Goal: Task Accomplishment & Management: Manage account settings

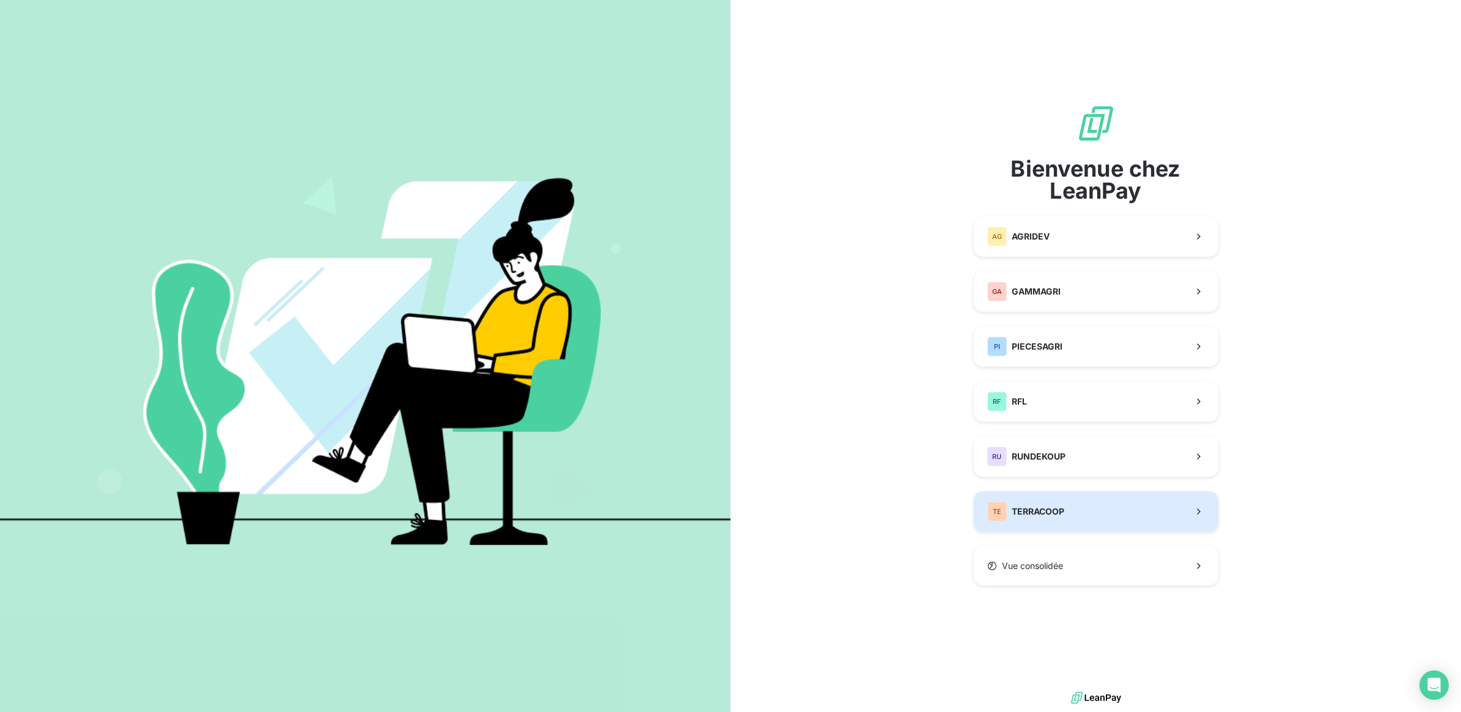
click at [1087, 509] on button "TE TERRACOOP" at bounding box center [1096, 512] width 245 height 40
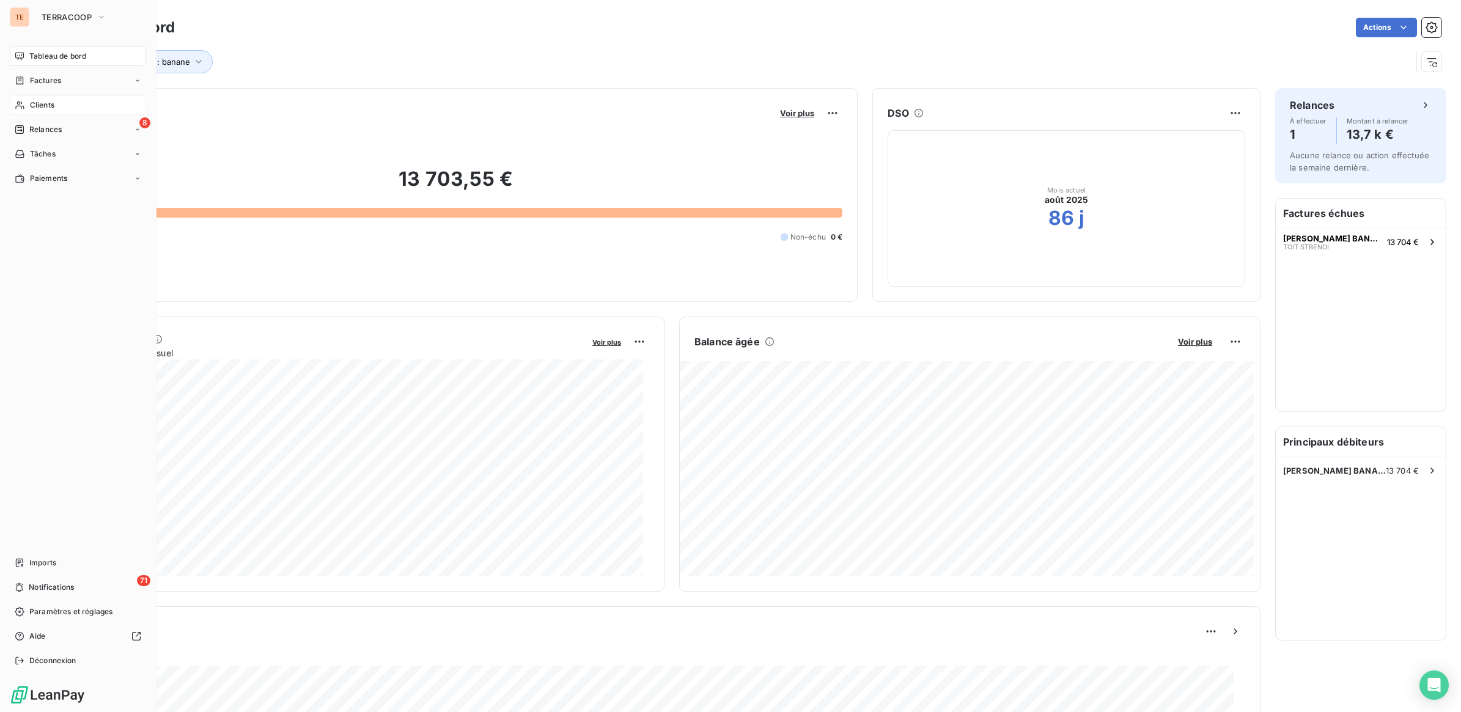
click at [49, 103] on span "Clients" at bounding box center [42, 105] width 24 height 11
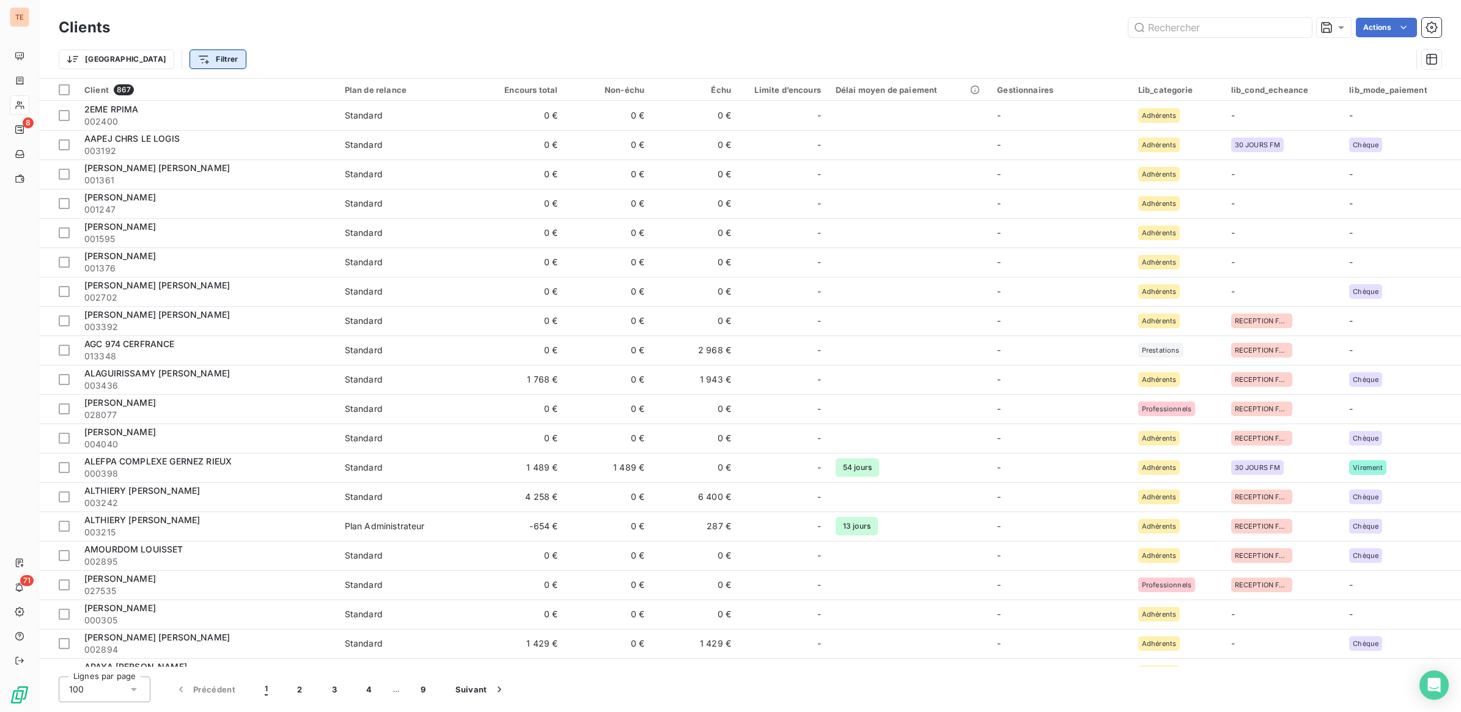
click at [141, 58] on html "TE 8 71 Clients Actions Trier Filtrer Client 867 Plan de relance Encours total …" at bounding box center [730, 356] width 1461 height 712
type input "003339"
click at [242, 90] on input "003339" at bounding box center [216, 94] width 155 height 26
click at [145, 60] on html "TE 8 71 Clients Actions Trier Filtrer 003339 Rechercher et sélectionner Client …" at bounding box center [730, 356] width 1461 height 712
click at [145, 60] on html "TE 8 71 Clients Actions Trier Filtrer Client 867 Plan de relance Encours total …" at bounding box center [730, 356] width 1461 height 712
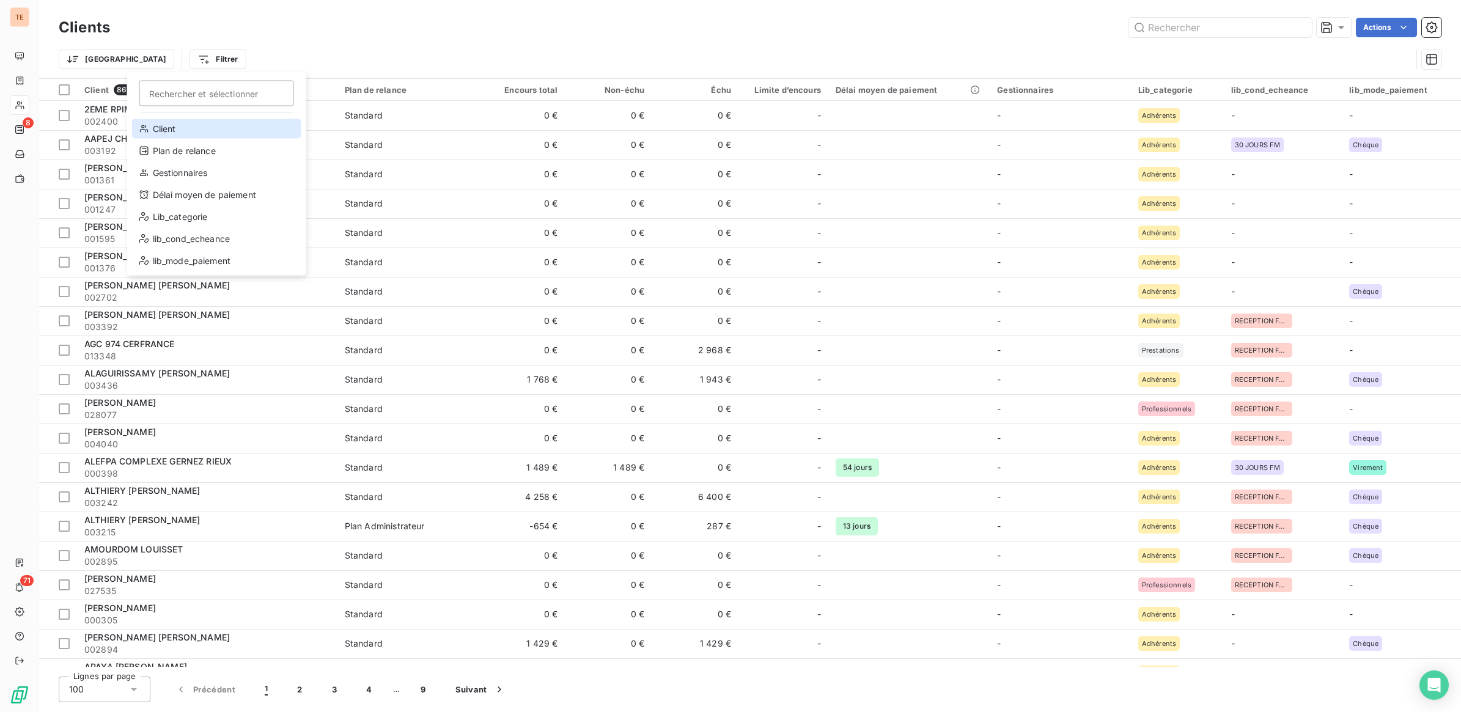
click at [181, 122] on div "Client" at bounding box center [216, 129] width 169 height 20
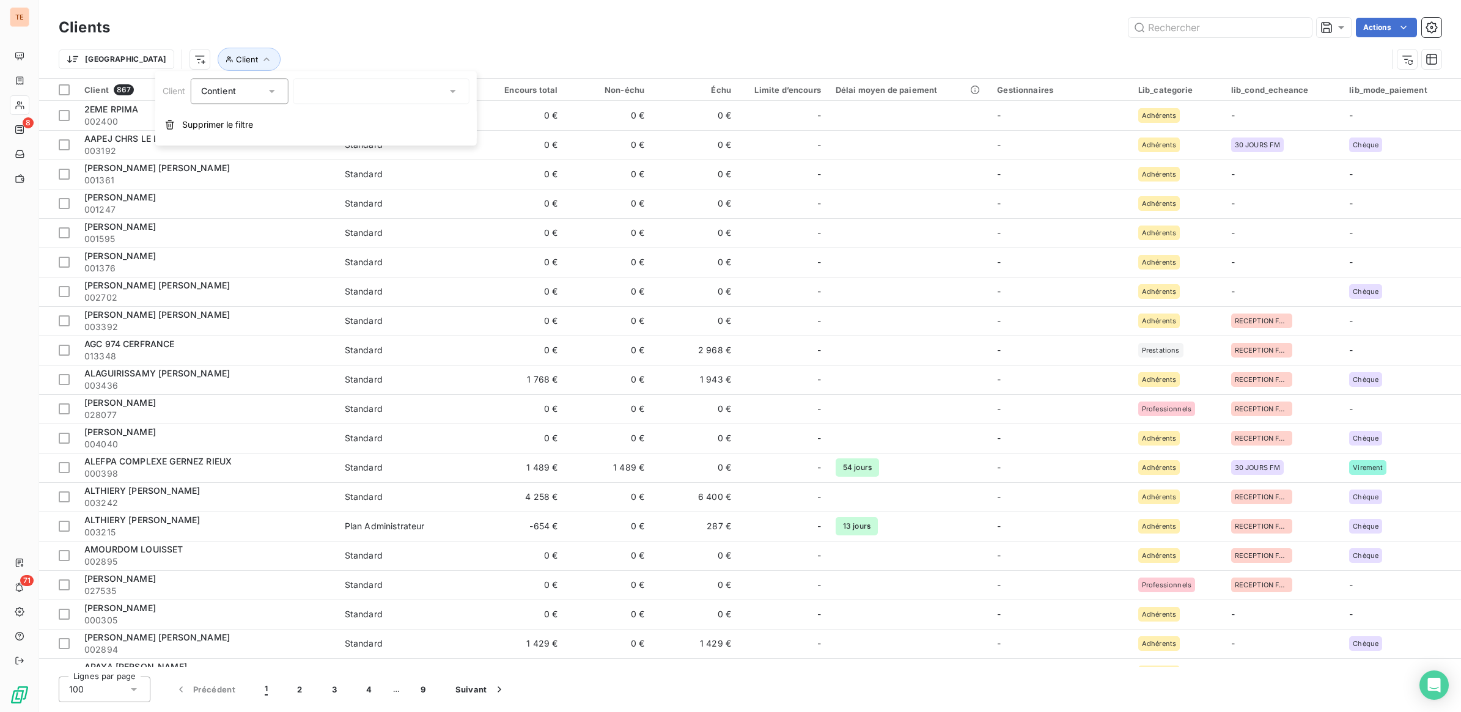
click at [367, 86] on div at bounding box center [381, 91] width 176 height 26
type input "mara"
click at [310, 124] on div at bounding box center [306, 122] width 11 height 11
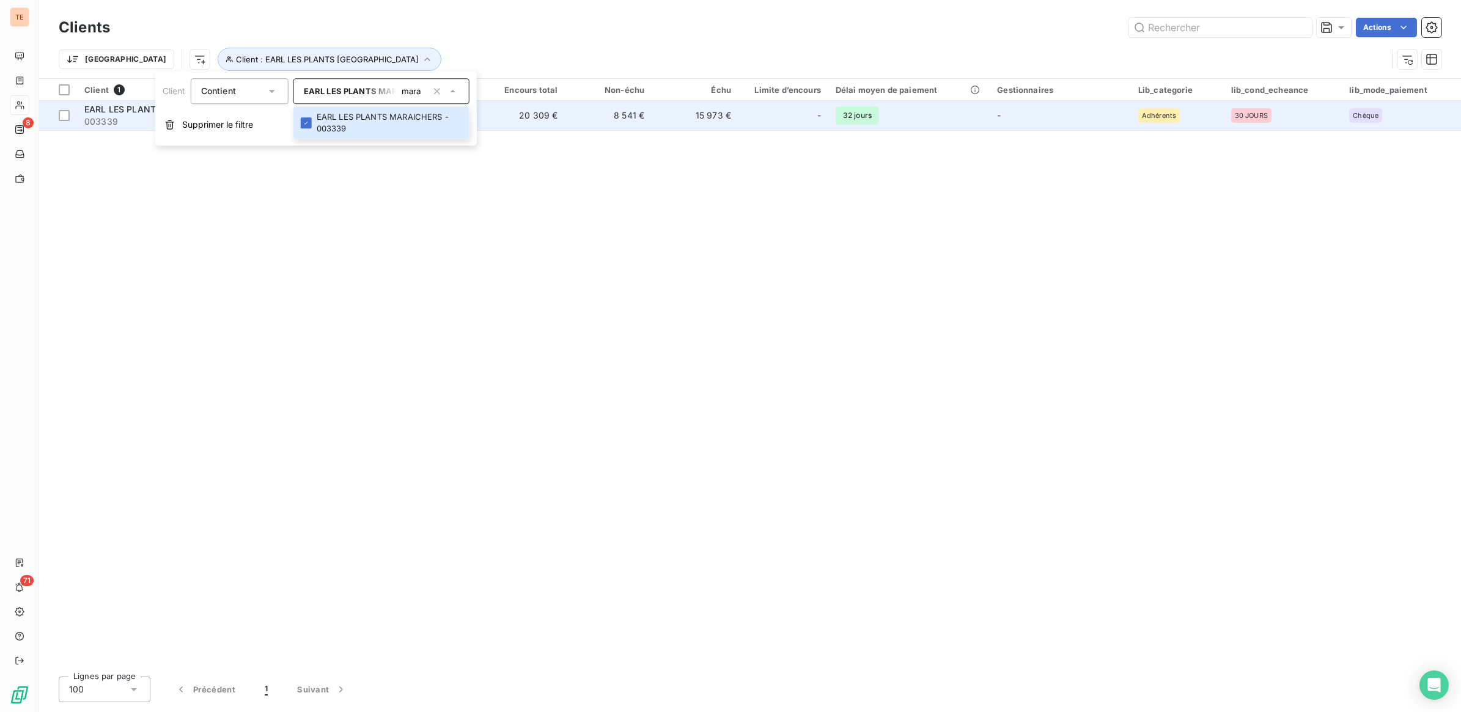
click at [872, 117] on span "32 jours" at bounding box center [857, 115] width 43 height 18
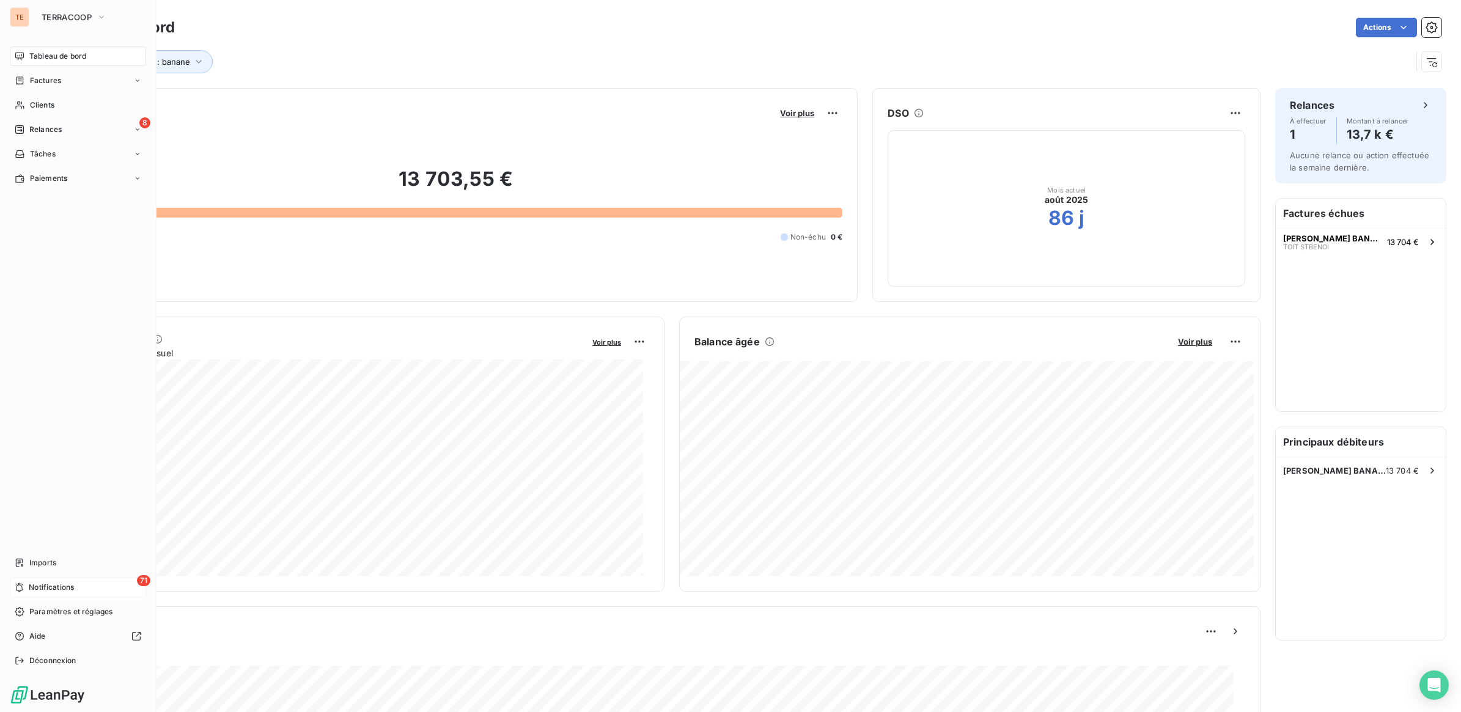
click at [63, 582] on span "Notifications" at bounding box center [51, 587] width 45 height 11
click at [136, 130] on icon at bounding box center [137, 129] width 7 height 7
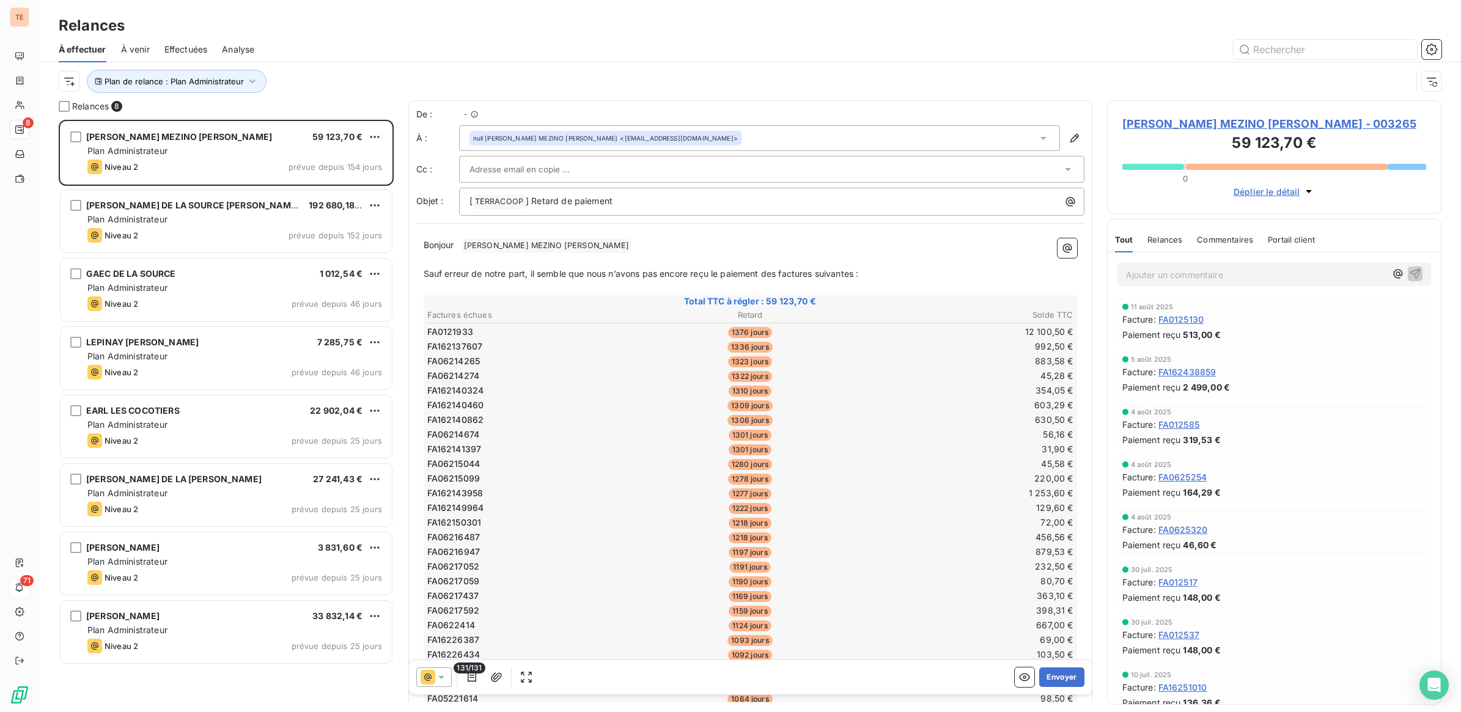
scroll to position [581, 323]
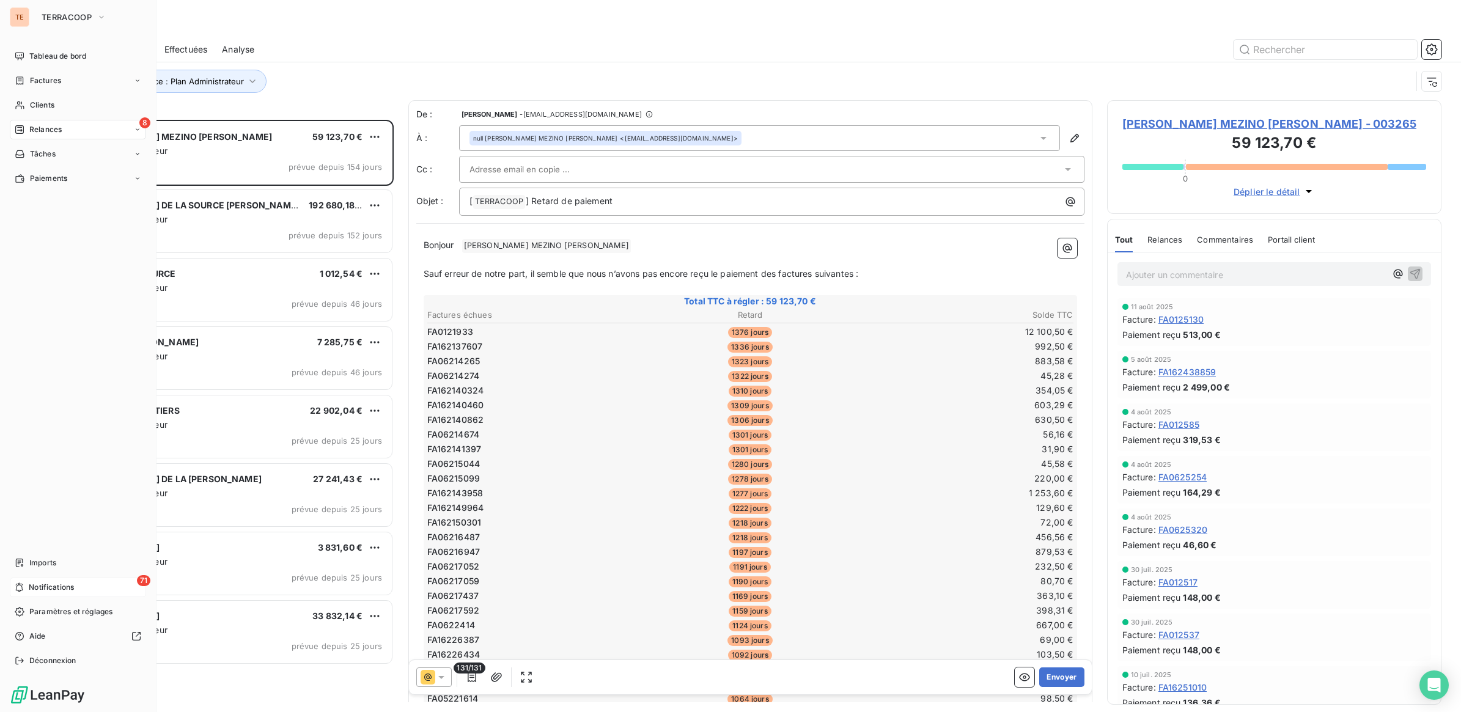
click at [20, 19] on div "TE" at bounding box center [20, 17] width 20 height 20
click at [65, 75] on div "Factures" at bounding box center [78, 81] width 136 height 20
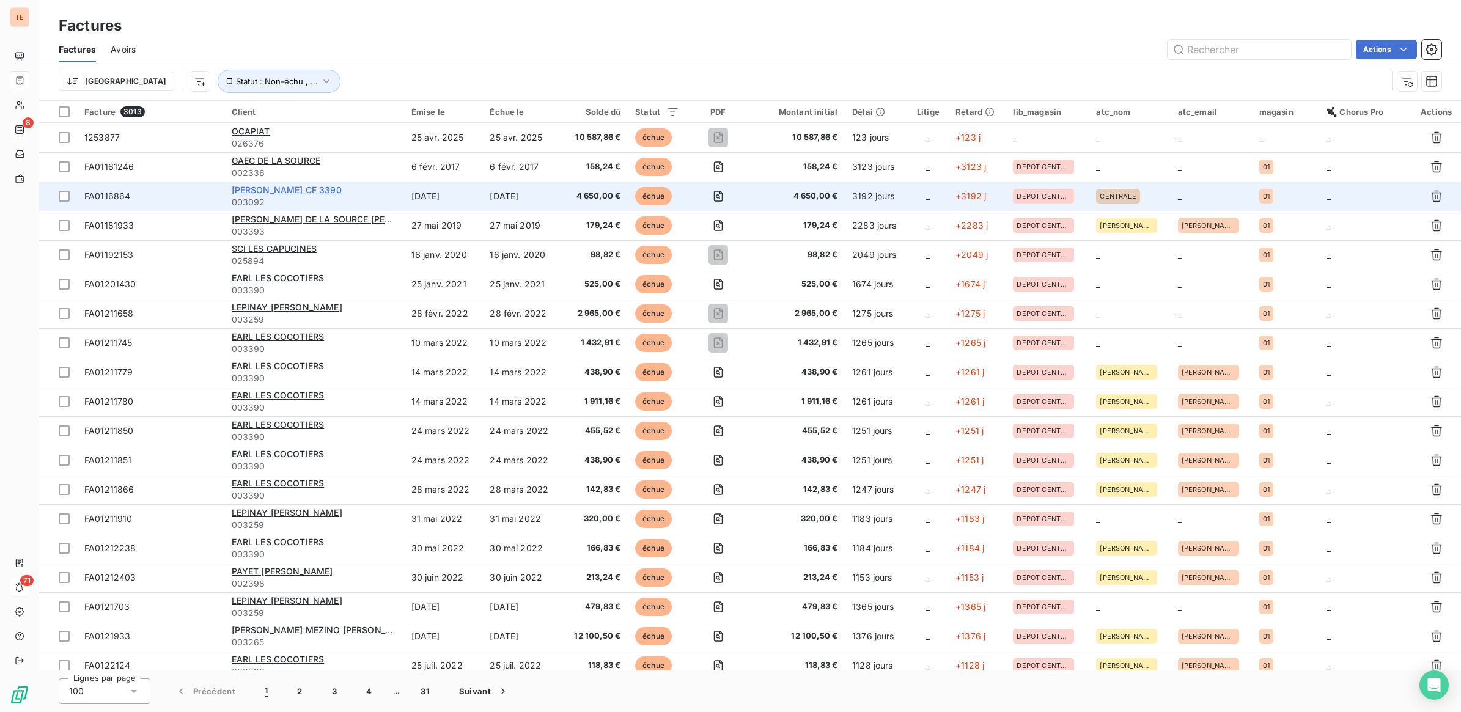
click at [298, 190] on span "HOARAU RITO CF 3390" at bounding box center [287, 190] width 110 height 10
